Goal: Transaction & Acquisition: Purchase product/service

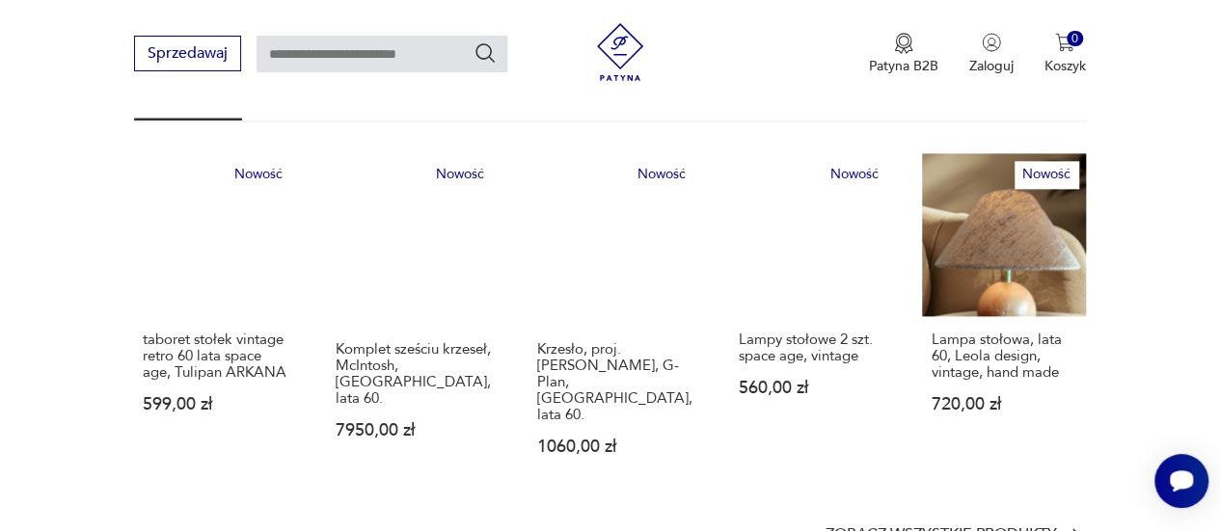
scroll to position [1157, 0]
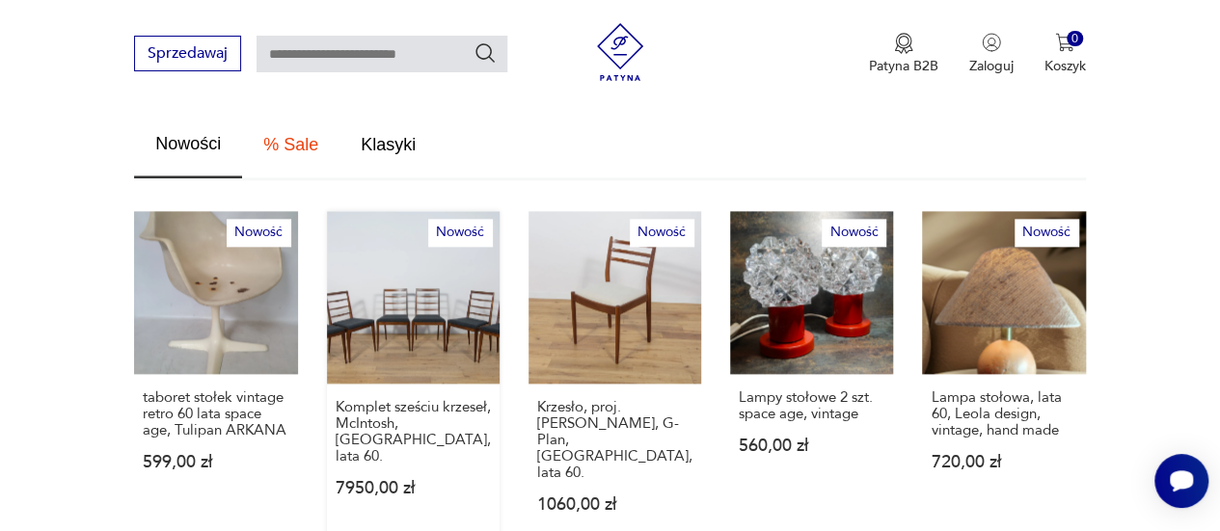
click at [423, 267] on link "Nowość Komplet sześciu krzeseł, McIntosh, [GEOGRAPHIC_DATA], lata 60. 7950,00 zł" at bounding box center [413, 380] width 173 height 339
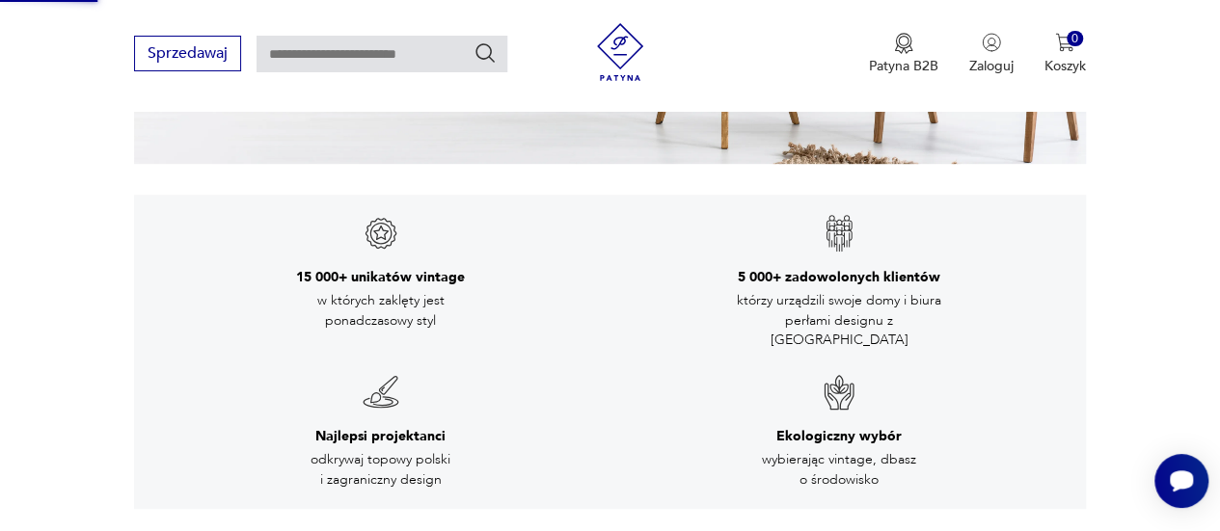
scroll to position [85, 0]
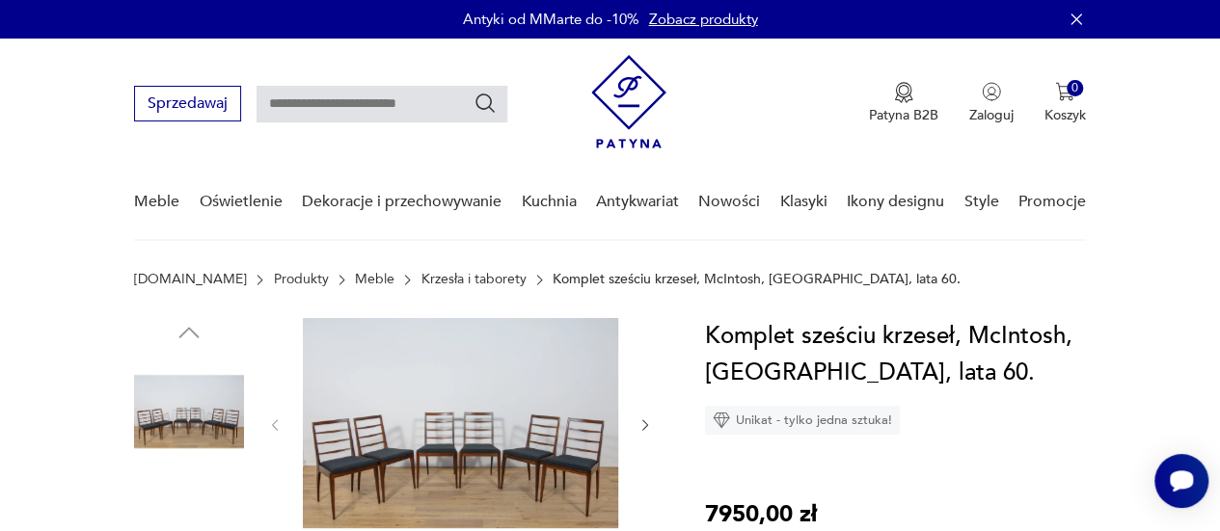
scroll to position [289, 0]
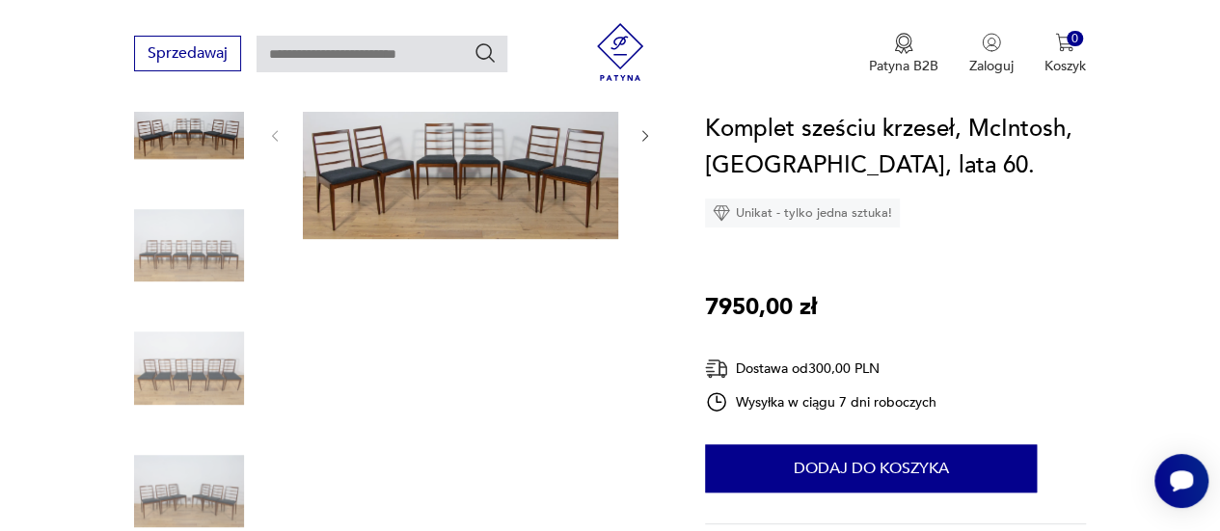
click at [473, 165] on img at bounding box center [460, 134] width 315 height 210
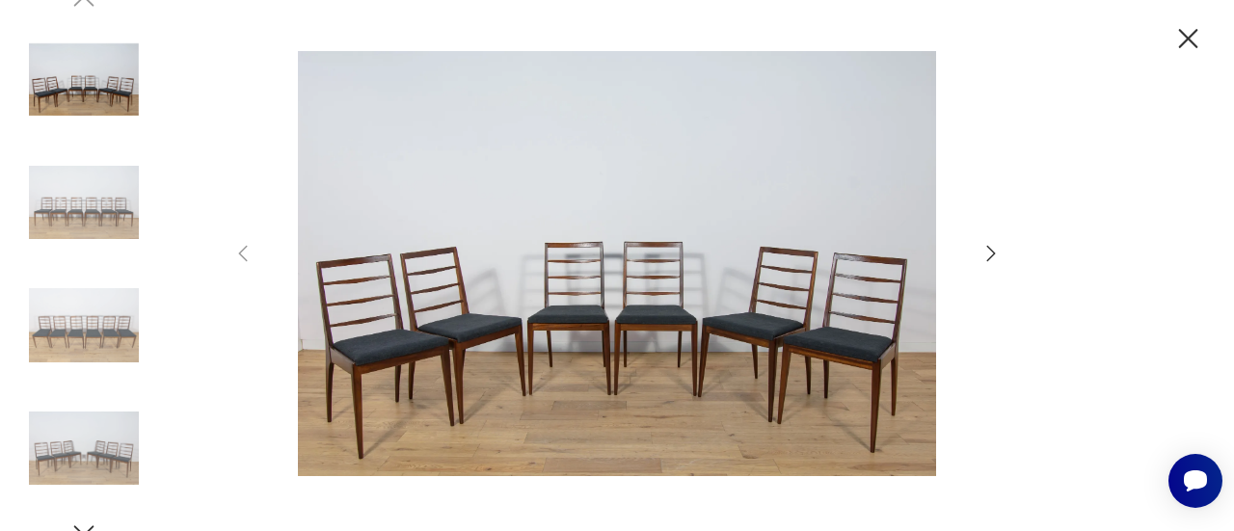
click at [592, 275] on img at bounding box center [617, 263] width 687 height 425
click at [980, 255] on div at bounding box center [616, 265] width 771 height 429
click at [979, 256] on div at bounding box center [616, 265] width 771 height 429
click at [1187, 34] on icon "button" at bounding box center [1189, 39] width 34 height 34
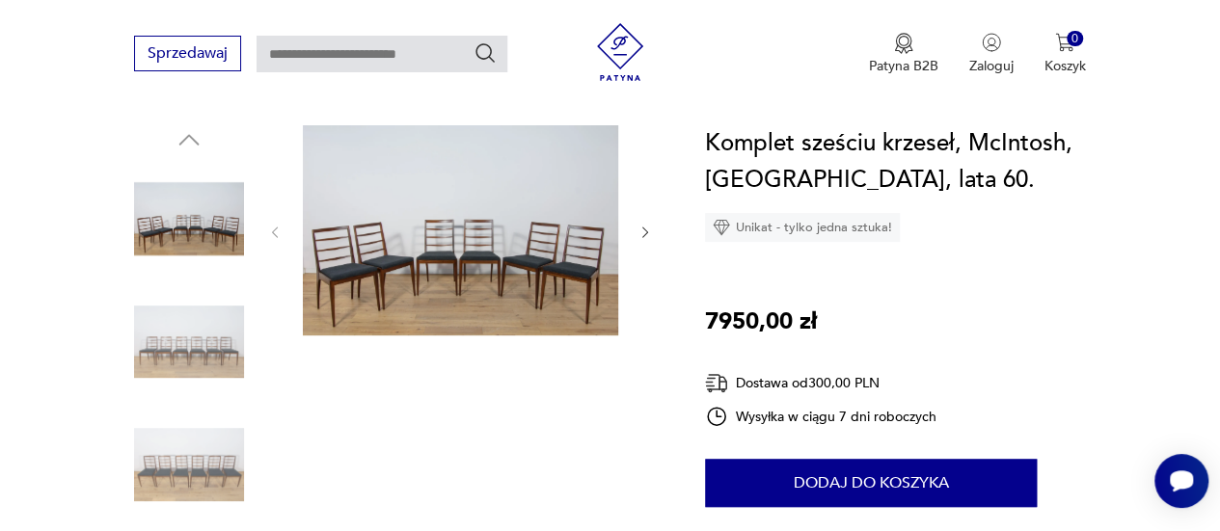
scroll to position [0, 0]
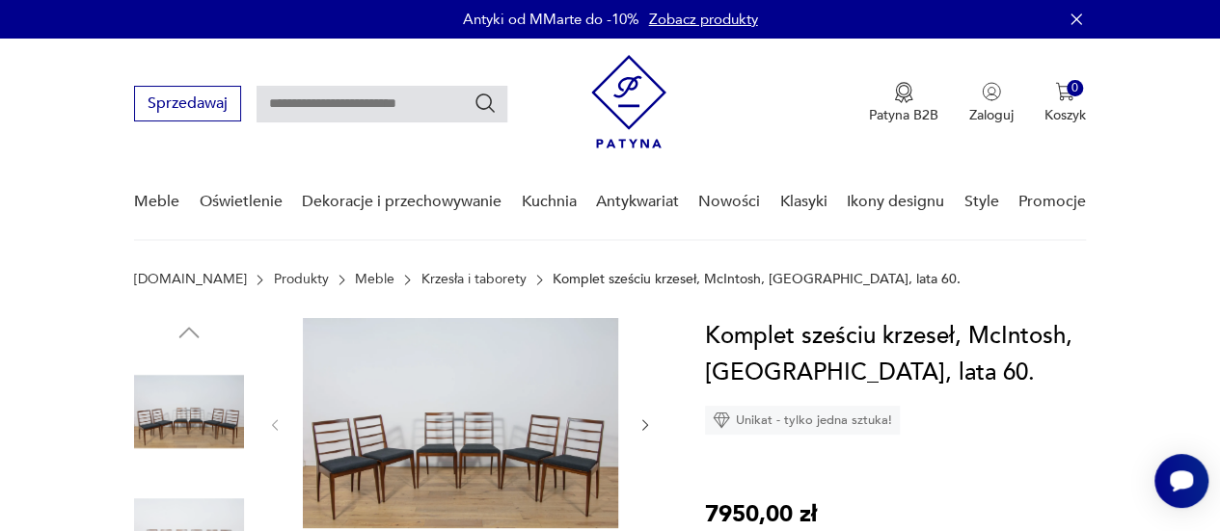
click at [363, 107] on input "text" at bounding box center [382, 104] width 251 height 37
type input "*********"
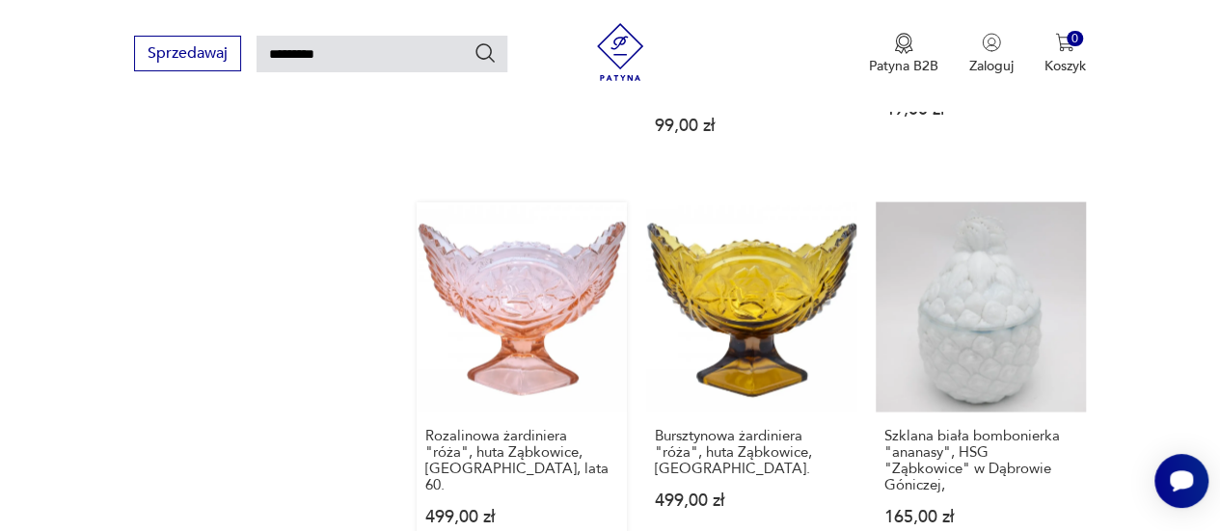
scroll to position [2191, 0]
